Goal: Task Accomplishment & Management: Manage account settings

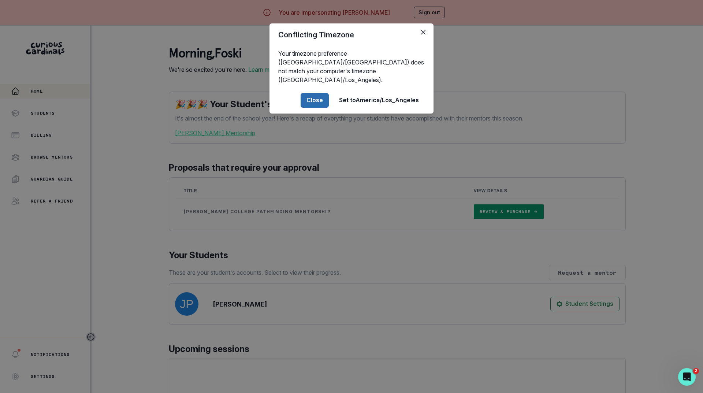
click at [312, 93] on button "Close" at bounding box center [315, 100] width 28 height 15
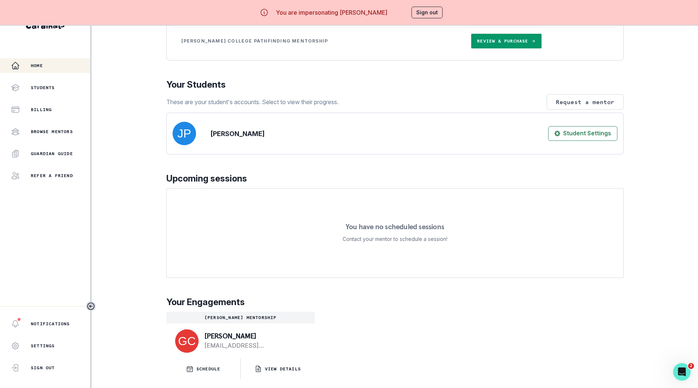
scroll to position [150, 0]
click at [200, 366] on p "SCHEDULE" at bounding box center [208, 369] width 24 height 6
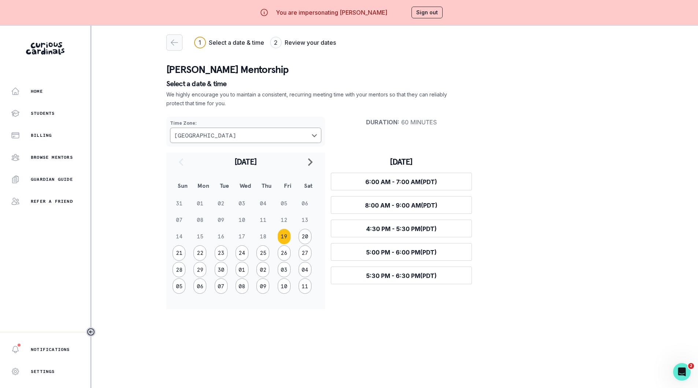
click at [176, 45] on icon "button" at bounding box center [174, 42] width 7 height 5
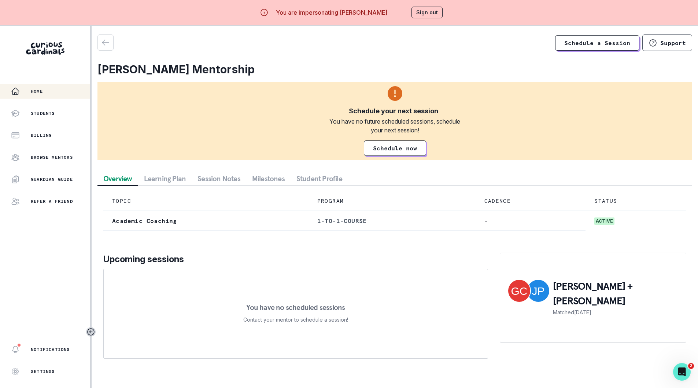
click at [45, 89] on div "Home" at bounding box center [50, 91] width 79 height 9
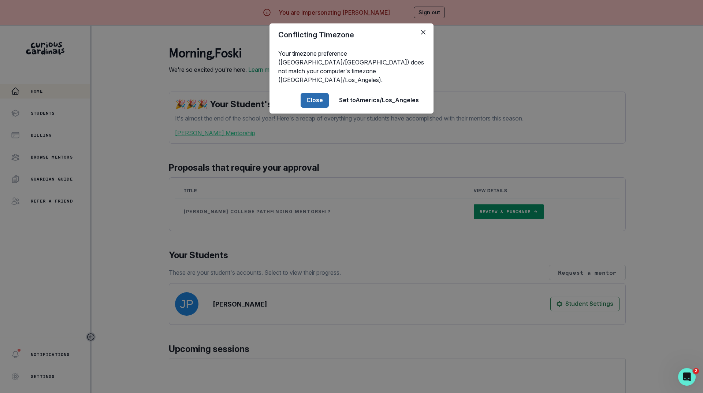
click at [313, 93] on button "Close" at bounding box center [315, 100] width 28 height 15
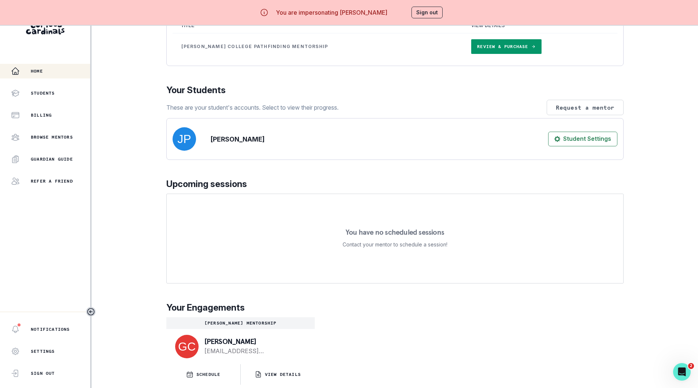
scroll to position [31, 0]
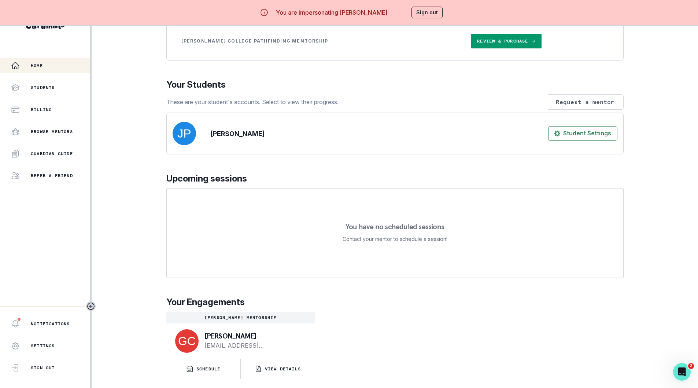
click at [435, 13] on button "Sign out" at bounding box center [426, 13] width 31 height 12
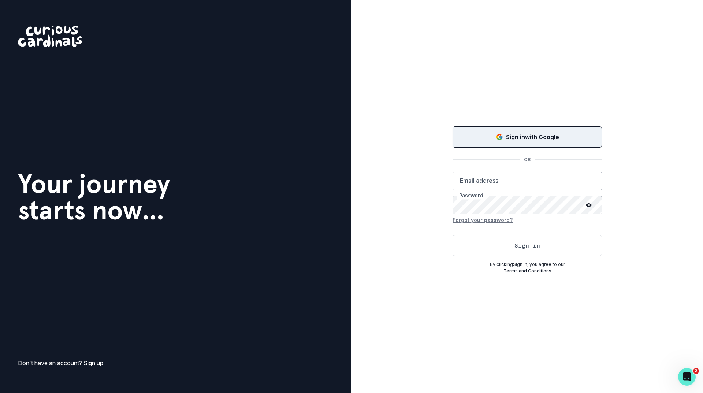
click at [485, 141] on div "Sign in with Google" at bounding box center [527, 137] width 131 height 9
